Goal: Navigation & Orientation: Find specific page/section

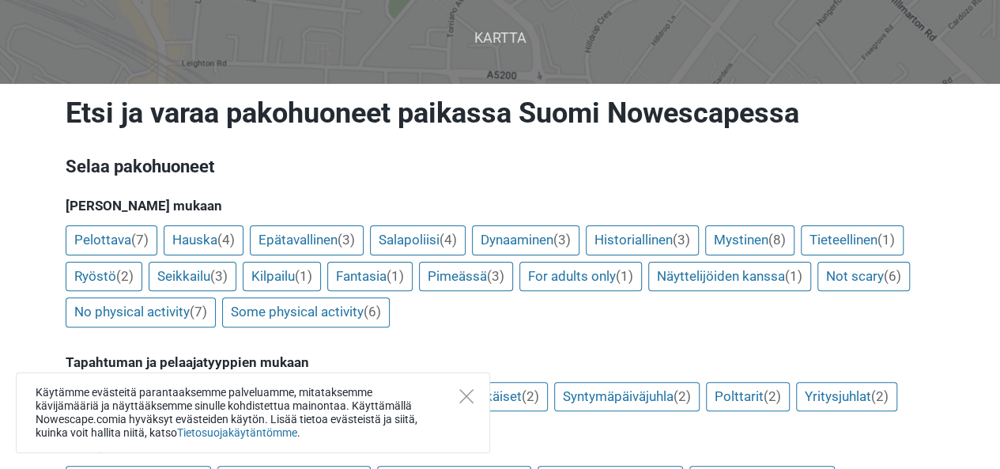
scroll to position [104, 0]
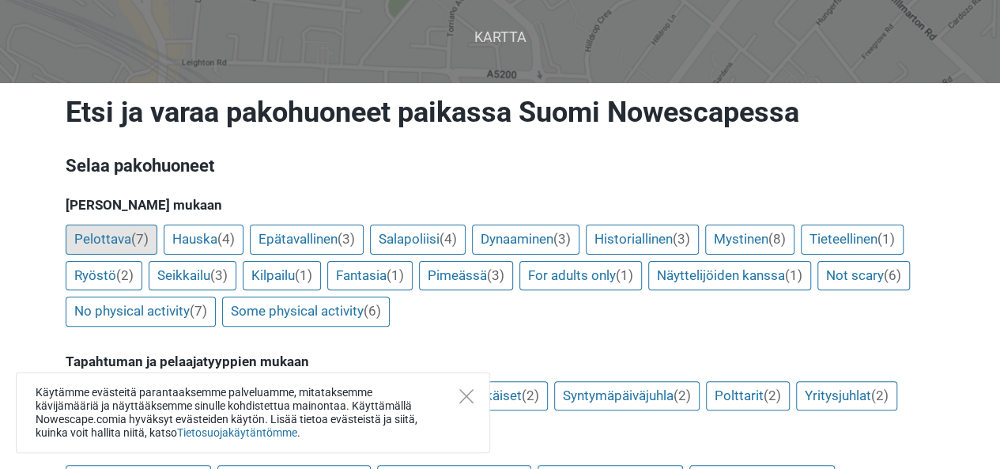
click at [121, 241] on link "Pelottava (7)" at bounding box center [112, 239] width 92 height 30
click at [106, 245] on link "Pelottava (7)" at bounding box center [112, 239] width 92 height 30
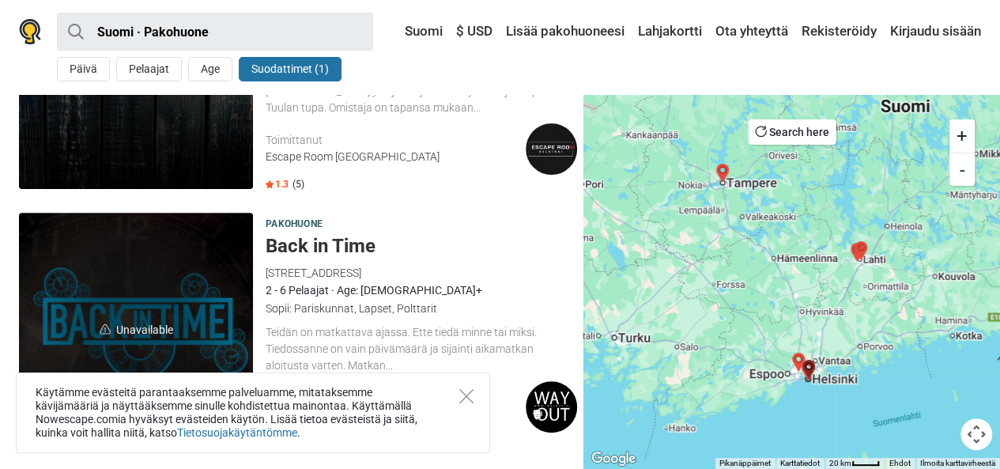
scroll to position [175, 0]
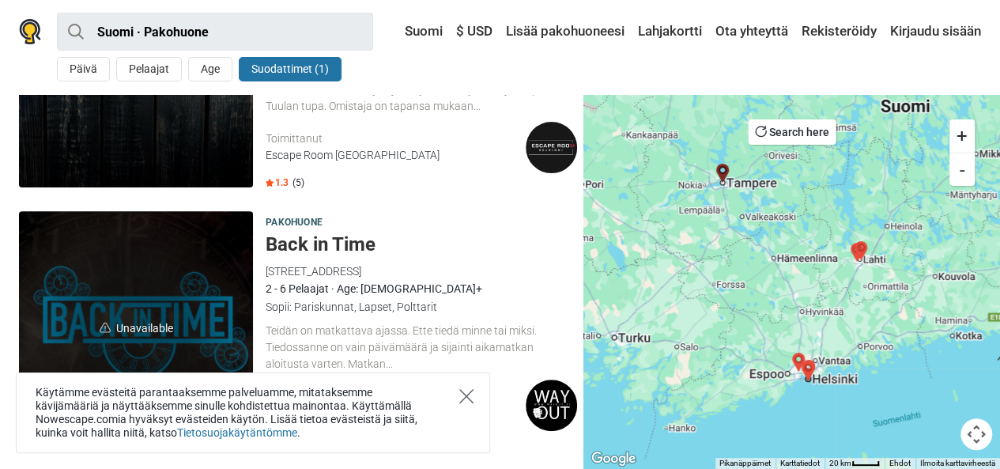
click at [468, 398] on icon "Close" at bounding box center [466, 396] width 14 height 14
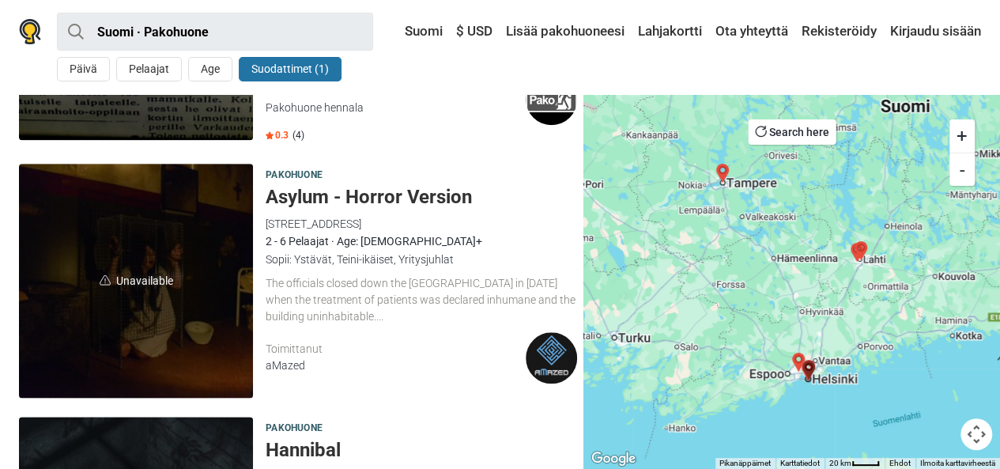
scroll to position [740, 0]
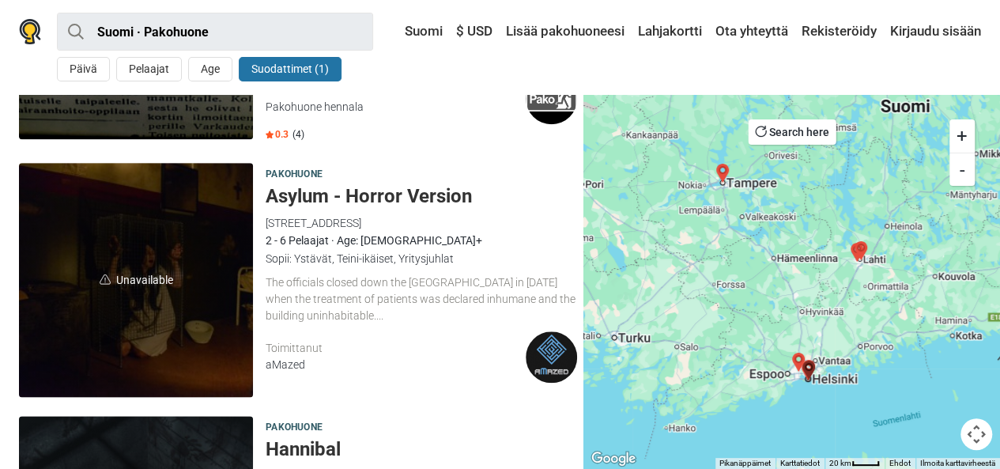
click at [330, 333] on div "Toimittanut aMazed" at bounding box center [396, 356] width 260 height 51
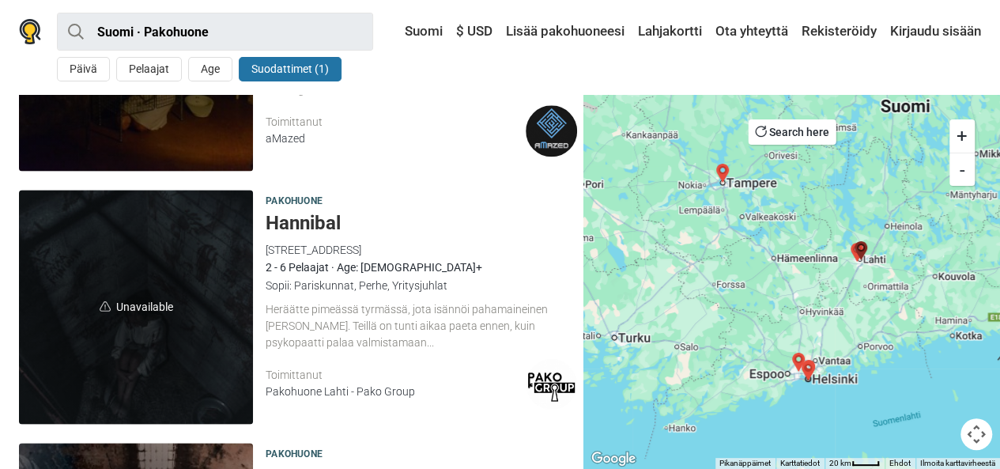
scroll to position [974, 0]
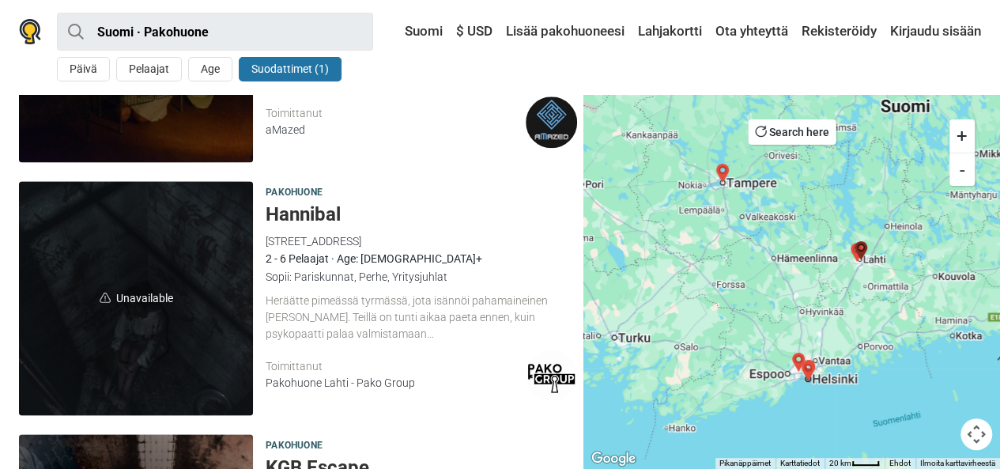
click at [335, 328] on div "Heräätte pimeässä tyrmässä, jota isännöi pahamaineinen Hannibal. Teillä on tunt…" at bounding box center [421, 316] width 311 height 49
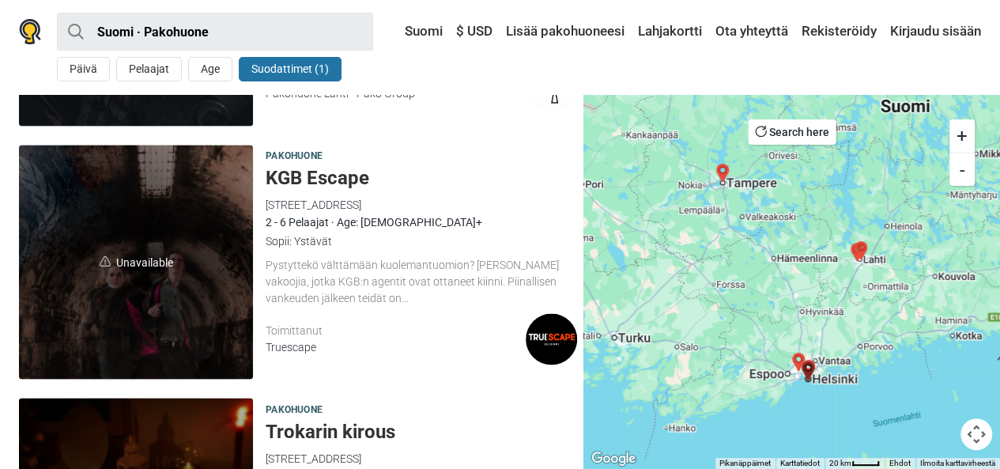
scroll to position [1264, 0]
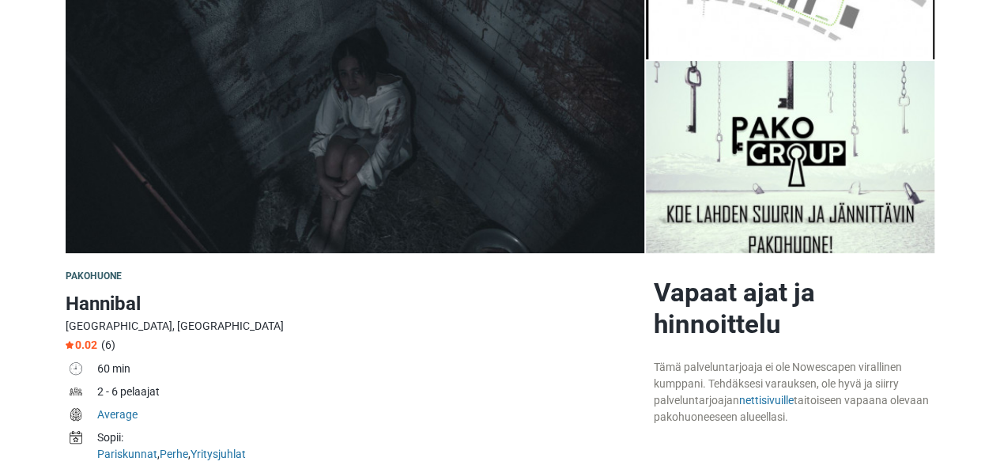
scroll to position [226, 0]
